Goal: Task Accomplishment & Management: Use online tool/utility

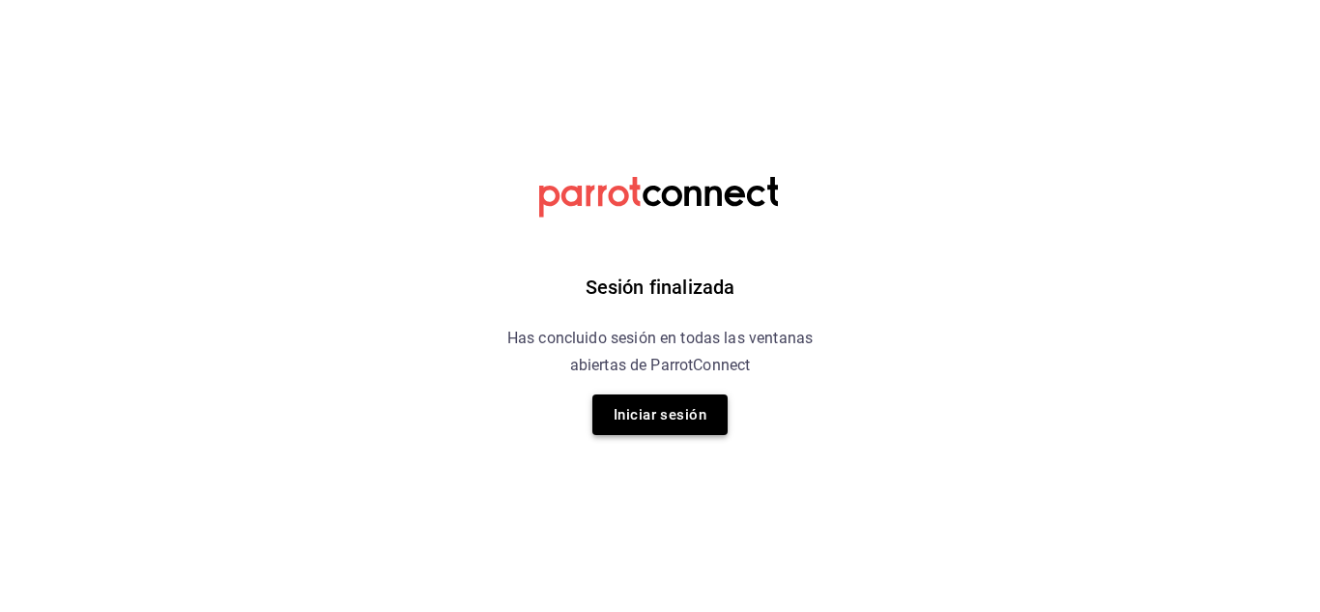
click at [677, 424] on button "Iniciar sesión" at bounding box center [660, 414] width 135 height 41
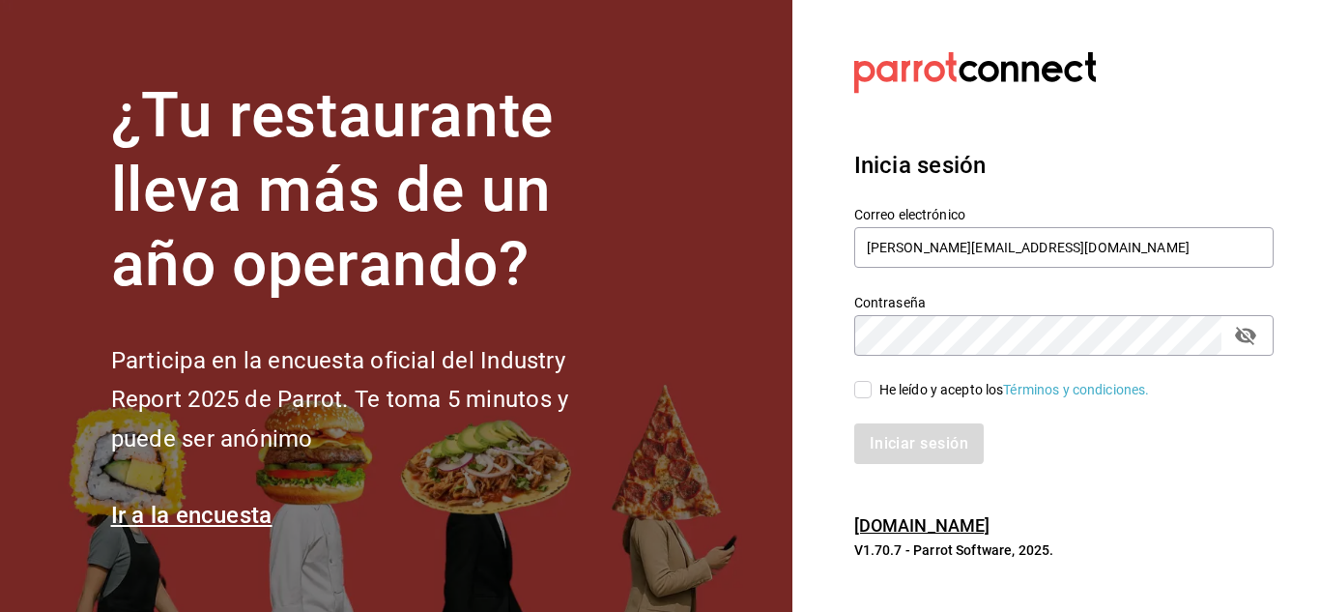
click at [859, 390] on input "He leído y acepto los Términos y condiciones." at bounding box center [862, 389] width 17 height 17
checkbox input "true"
click at [884, 435] on button "Iniciar sesión" at bounding box center [919, 443] width 131 height 41
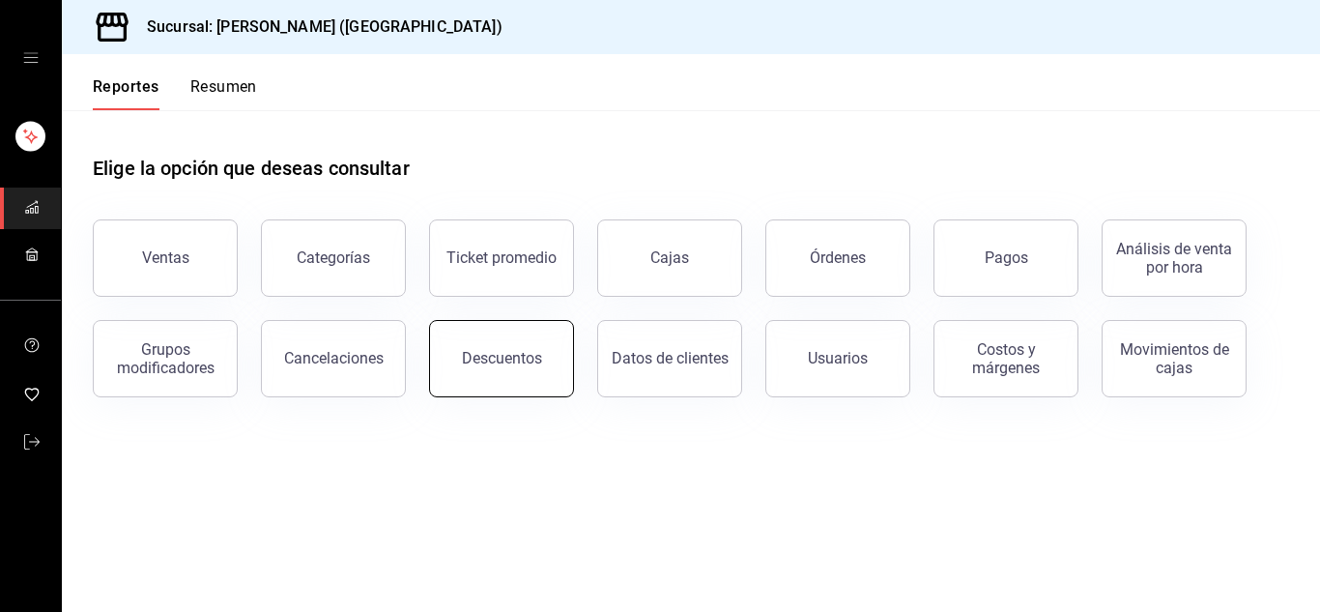
click at [491, 324] on button "Descuentos" at bounding box center [501, 358] width 145 height 77
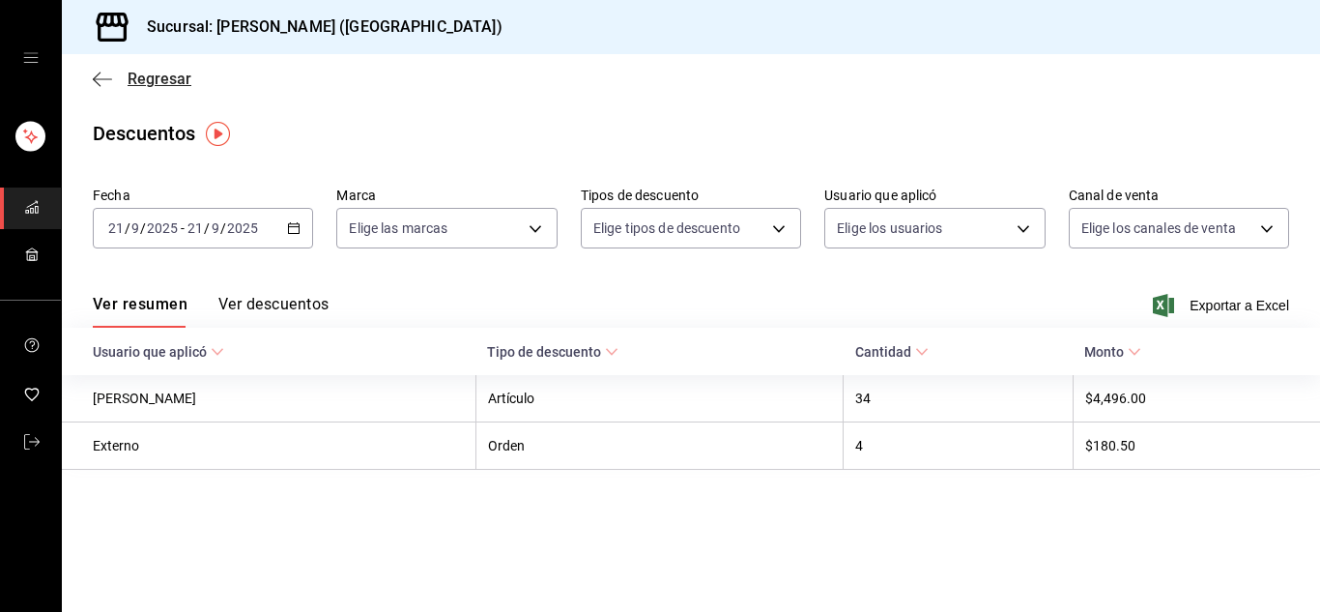
click at [100, 78] on icon "button" at bounding box center [102, 78] width 19 height 1
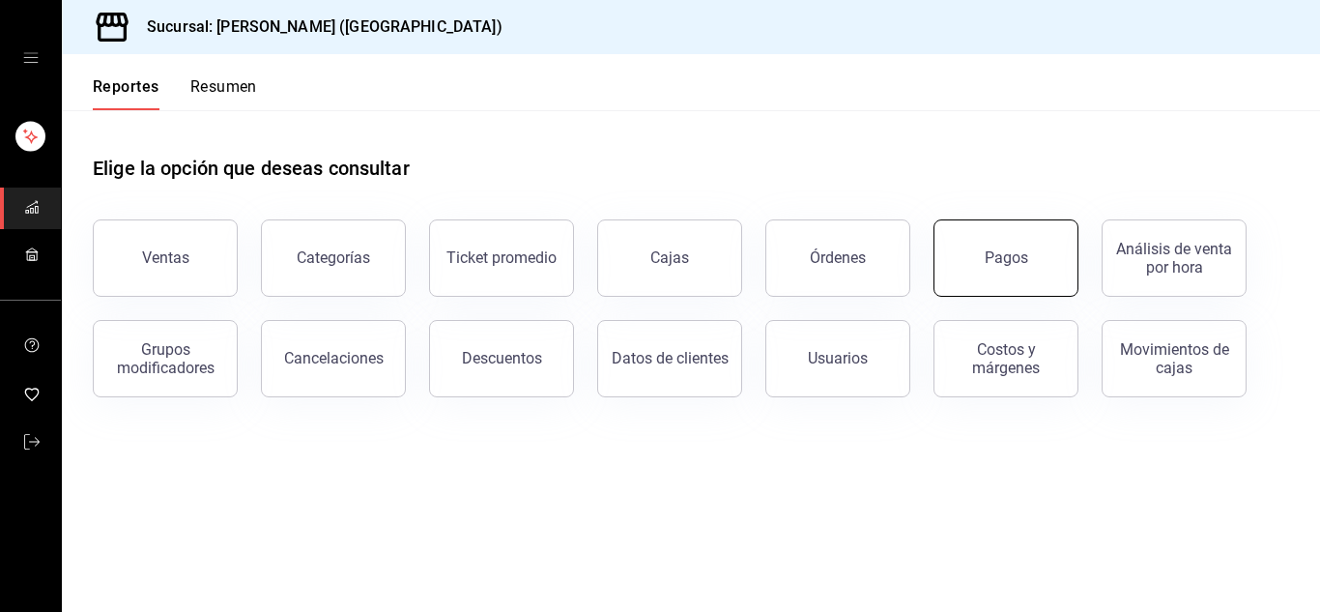
click at [989, 253] on div "Pagos" at bounding box center [1006, 257] width 43 height 18
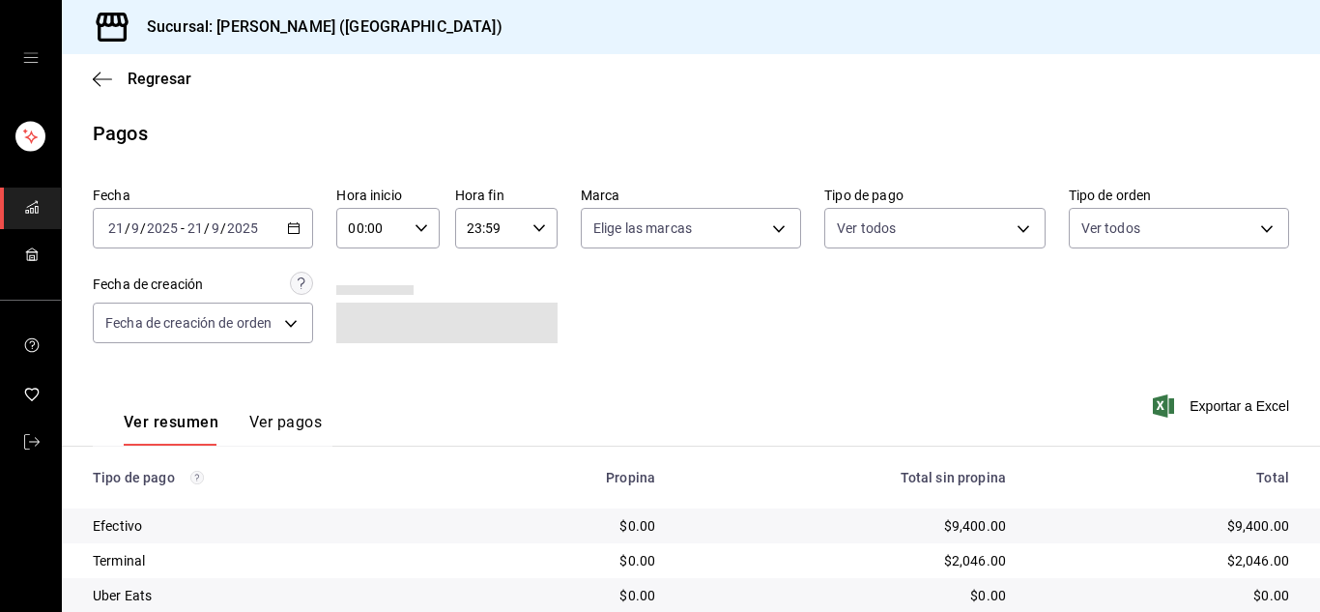
scroll to position [137, 0]
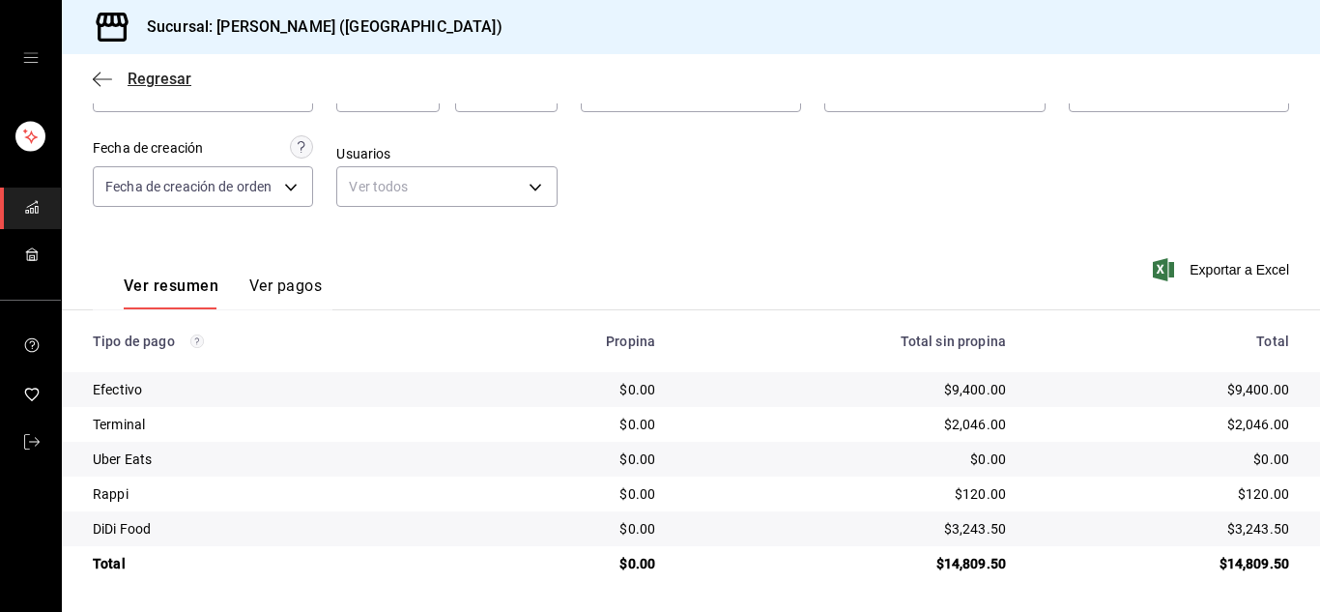
click at [104, 76] on icon "button" at bounding box center [102, 79] width 19 height 17
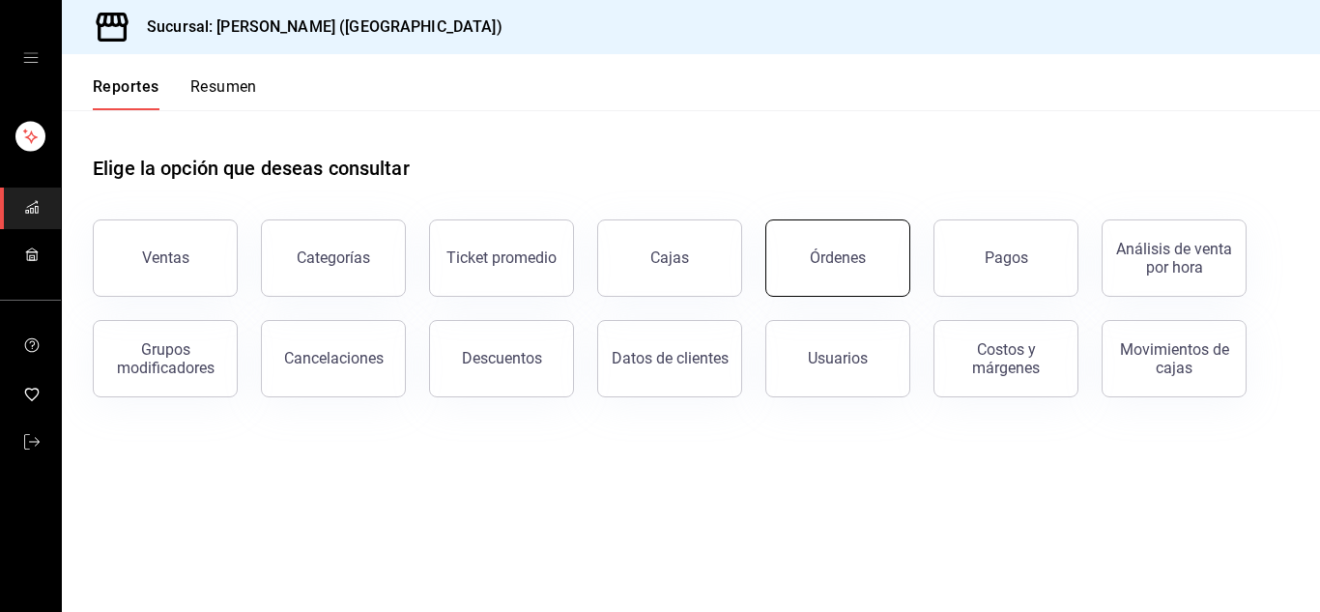
click at [810, 253] on button "Órdenes" at bounding box center [838, 257] width 145 height 77
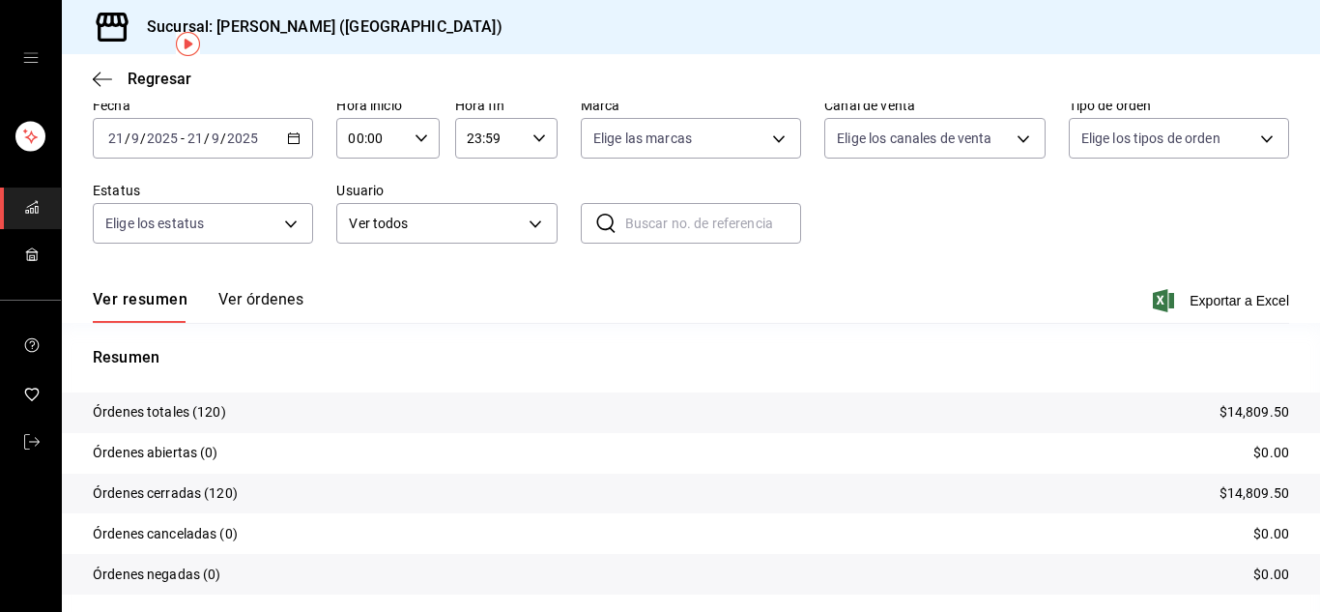
scroll to position [118, 0]
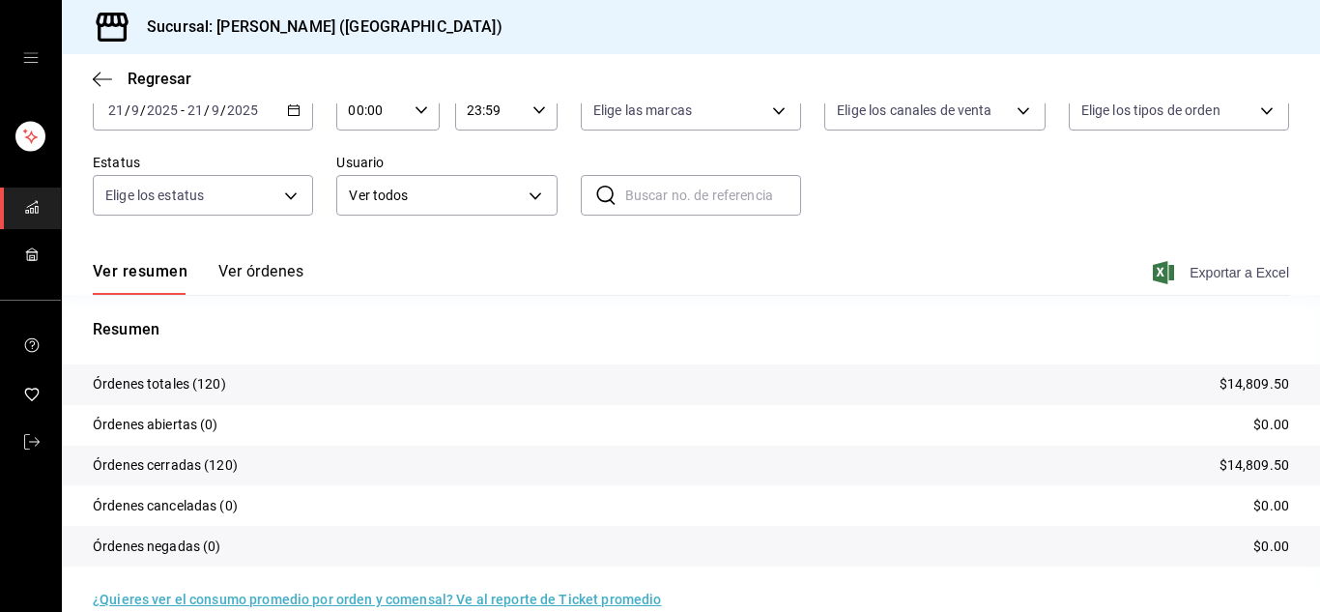
click at [1219, 271] on span "Exportar a Excel" at bounding box center [1223, 272] width 132 height 23
click at [105, 79] on icon "button" at bounding box center [102, 78] width 19 height 1
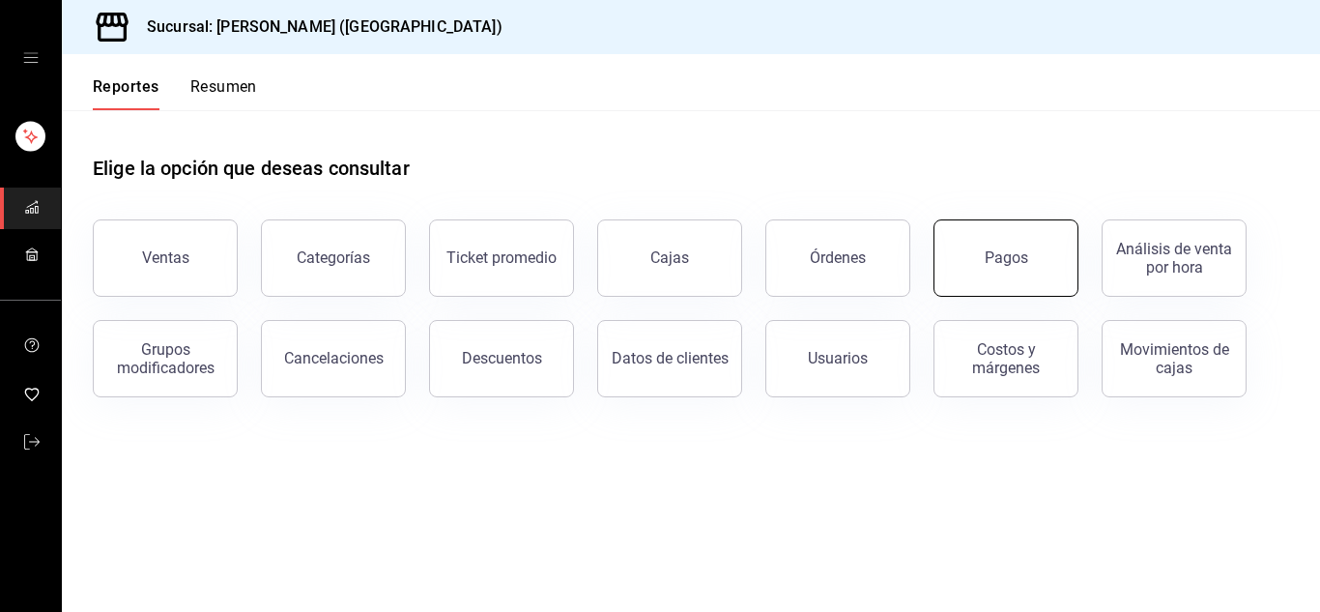
click at [983, 262] on button "Pagos" at bounding box center [1006, 257] width 145 height 77
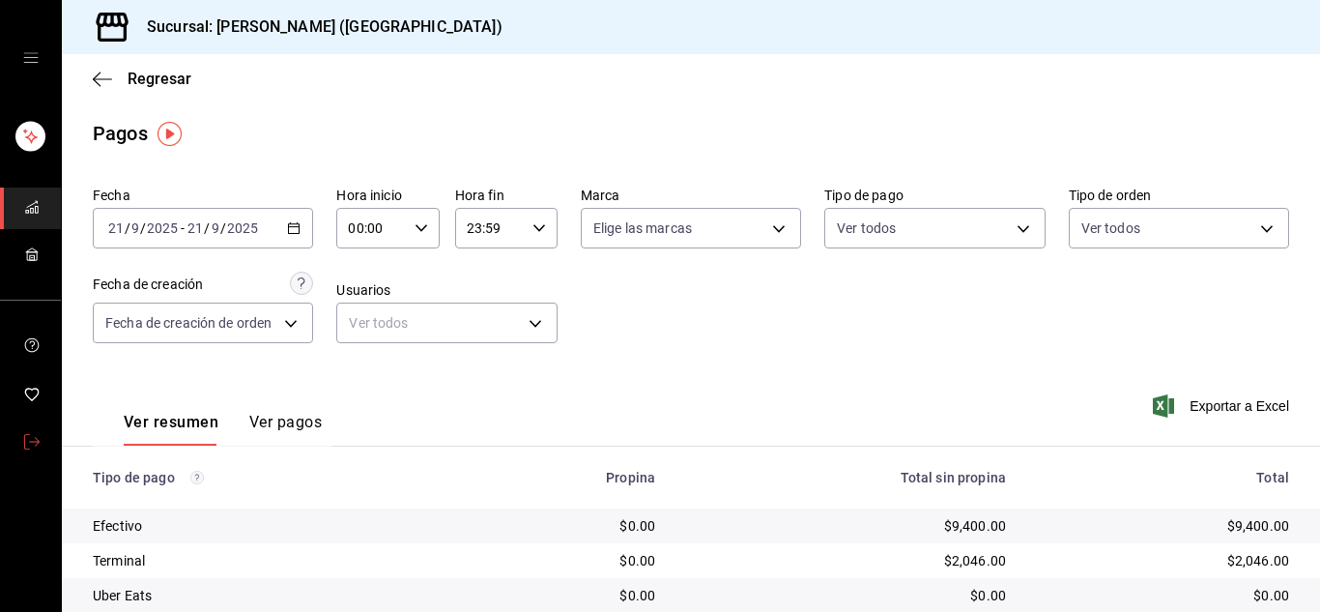
click at [28, 437] on icon "mailbox folders" at bounding box center [31, 441] width 15 height 15
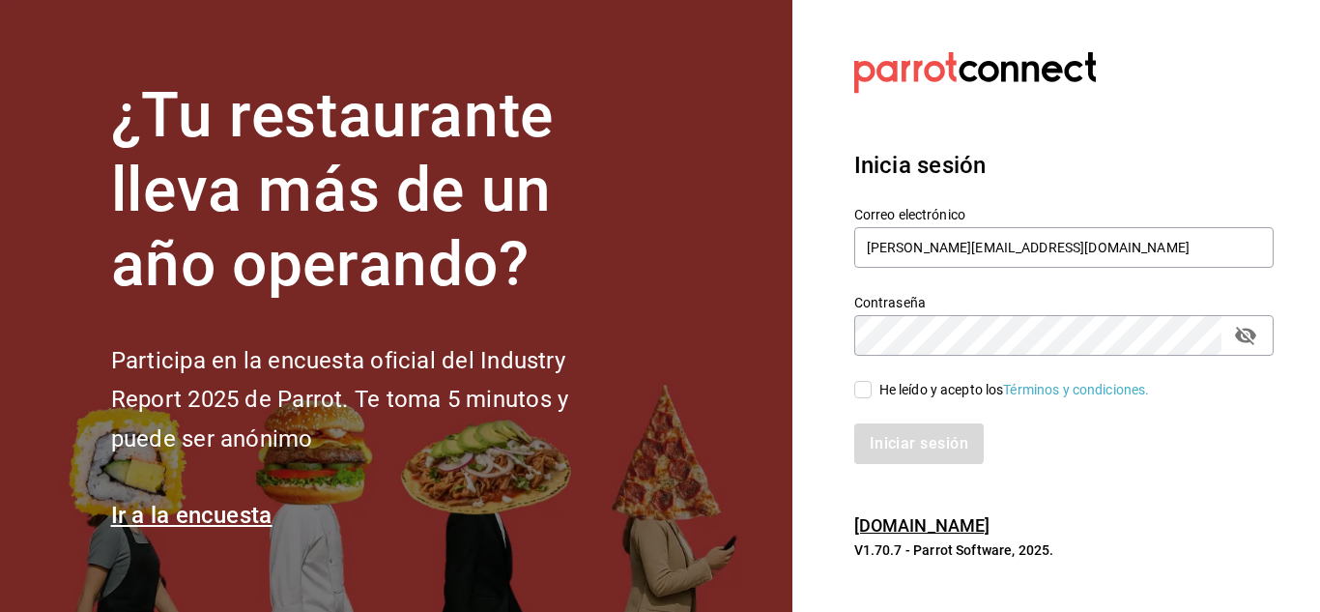
click at [869, 385] on input "He leído y acepto los Términos y condiciones." at bounding box center [862, 389] width 17 height 17
checkbox input "true"
click at [883, 442] on button "Iniciar sesión" at bounding box center [919, 443] width 131 height 41
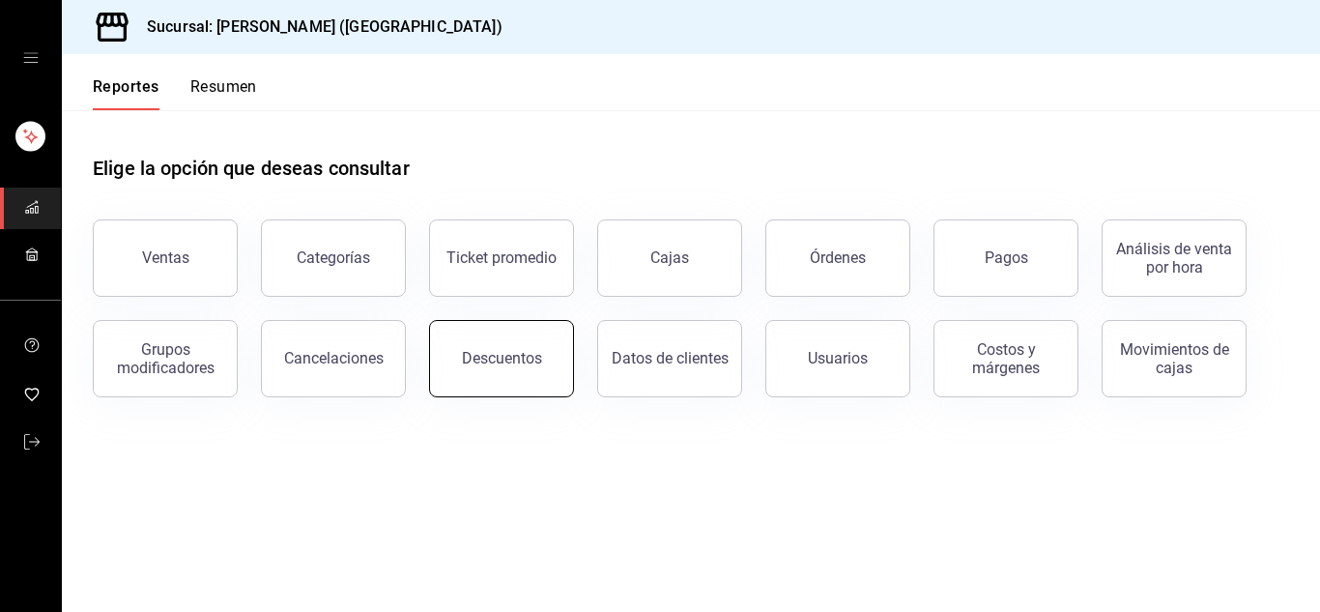
click at [519, 360] on div "Descuentos" at bounding box center [502, 358] width 80 height 18
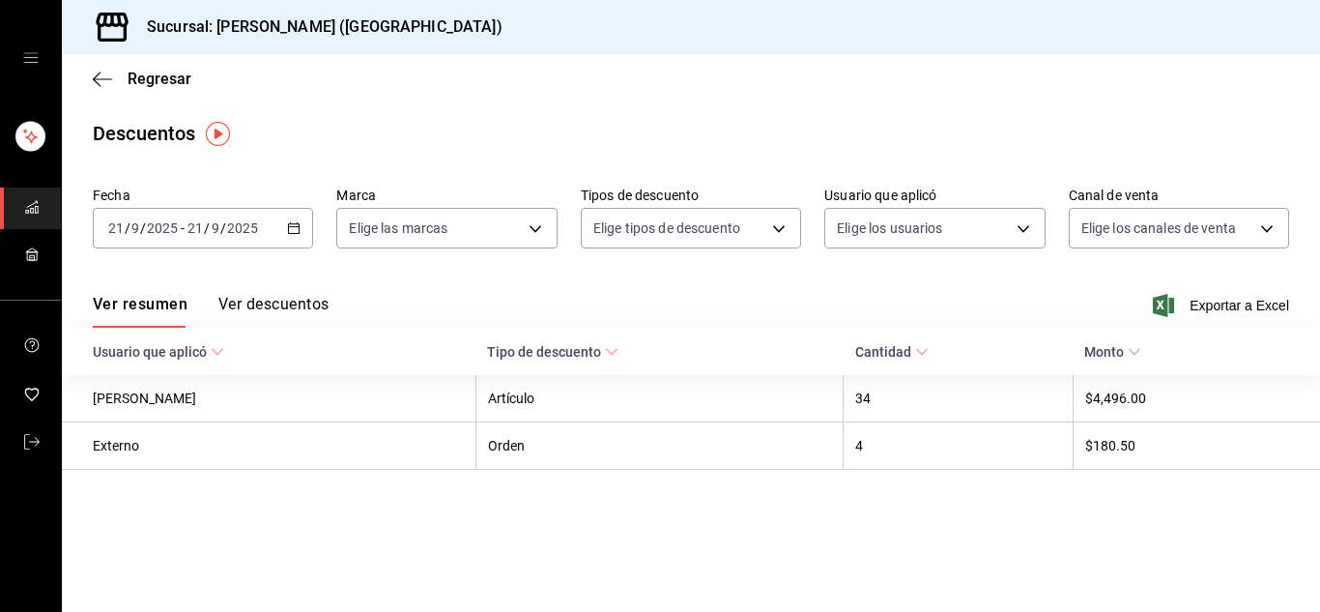
click at [849, 528] on main "Regresar Descuentos Fecha 2025-09-21 21 / 9 / 2025 - 2025-09-21 21 / 9 / 2025 M…" at bounding box center [691, 333] width 1258 height 558
